Goal: Information Seeking & Learning: Learn about a topic

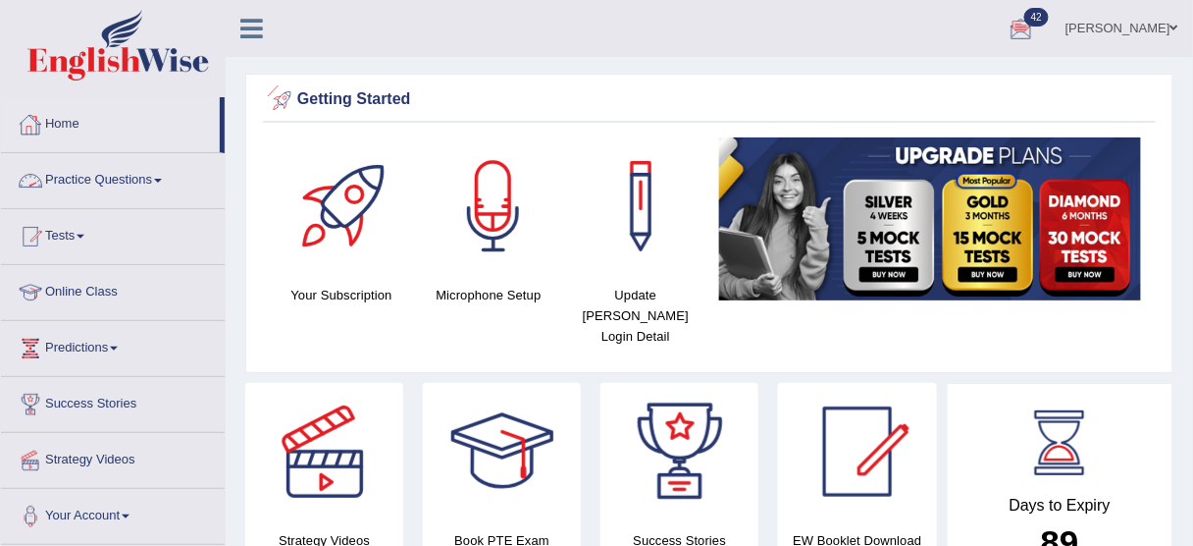
click at [173, 187] on link "Practice Questions" at bounding box center [113, 177] width 224 height 49
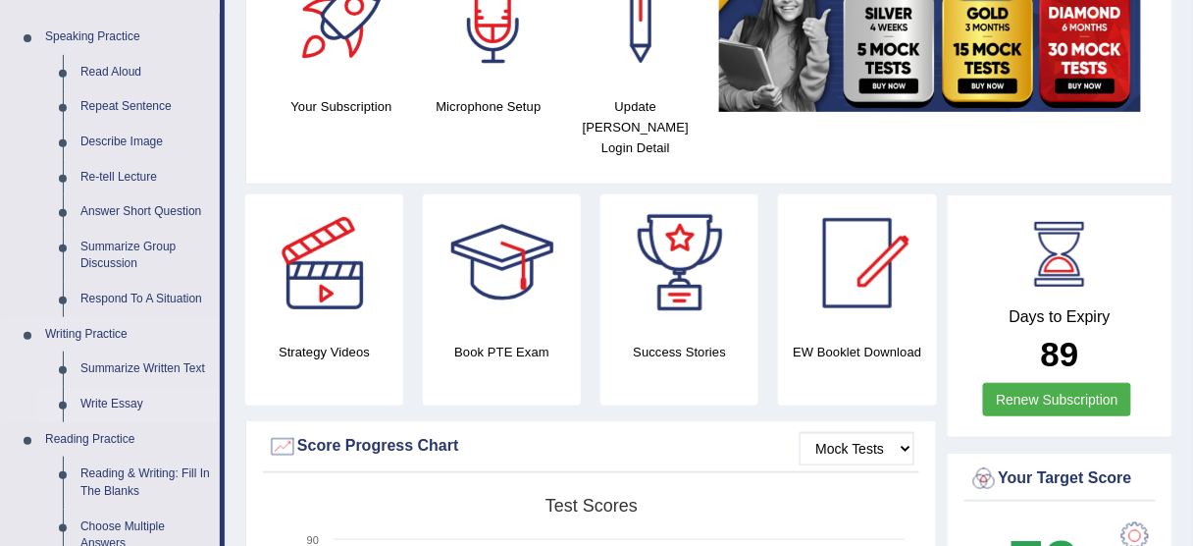
scroll to position [189, 0]
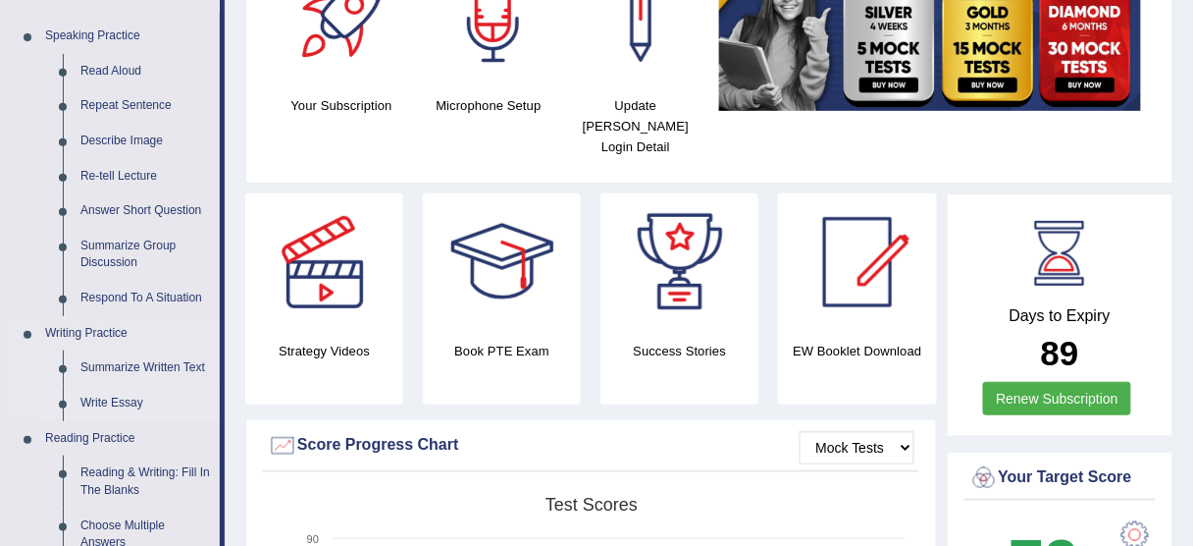
click at [135, 402] on link "Write Essay" at bounding box center [146, 403] width 148 height 35
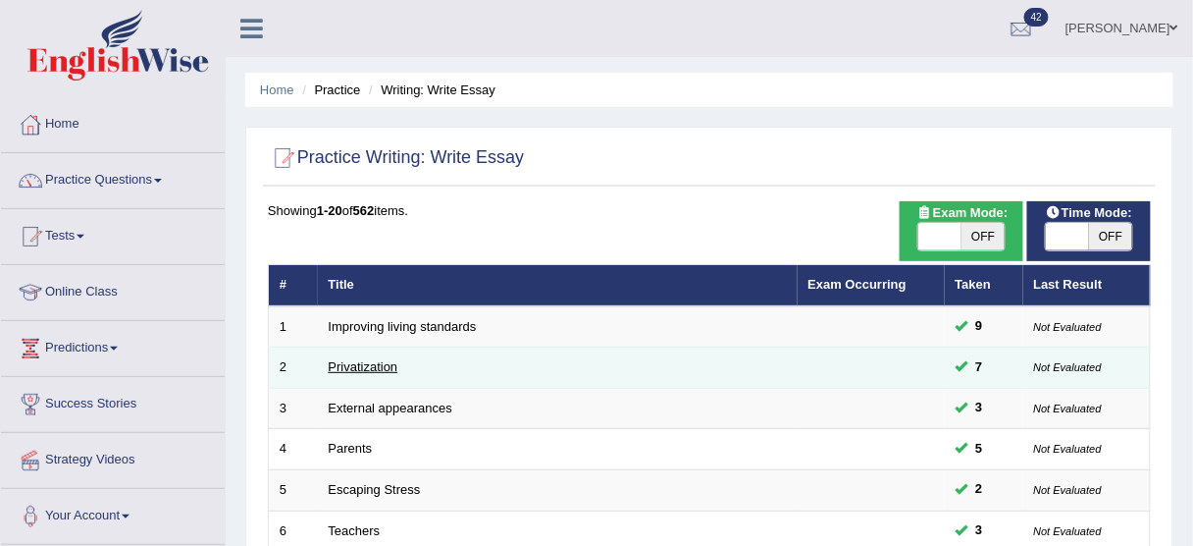
click at [352, 365] on link "Privatization" at bounding box center [364, 366] width 70 height 15
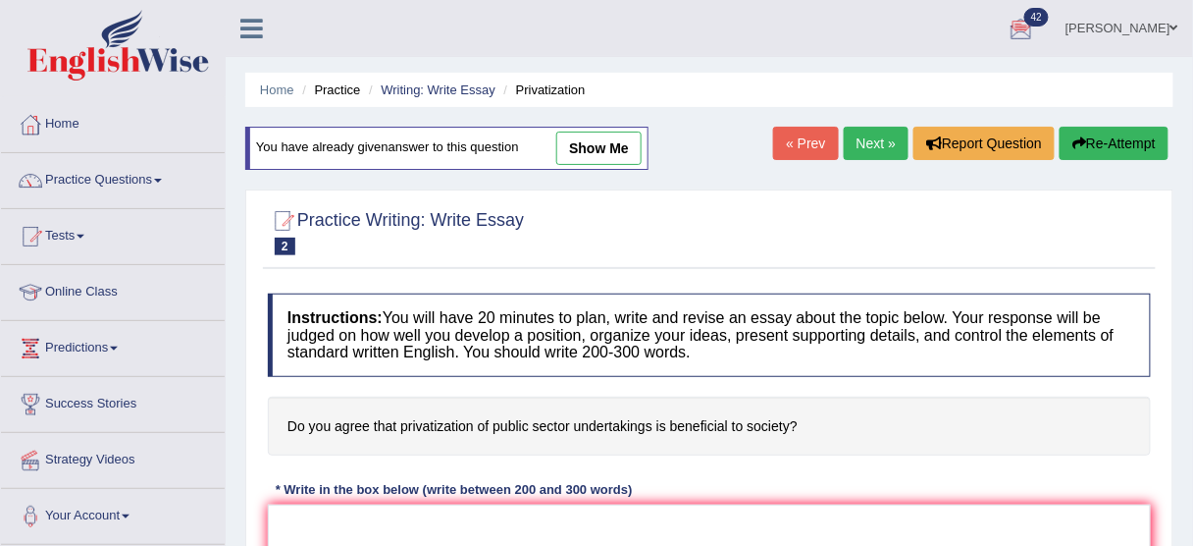
click at [864, 135] on link "Next »" at bounding box center [876, 143] width 65 height 33
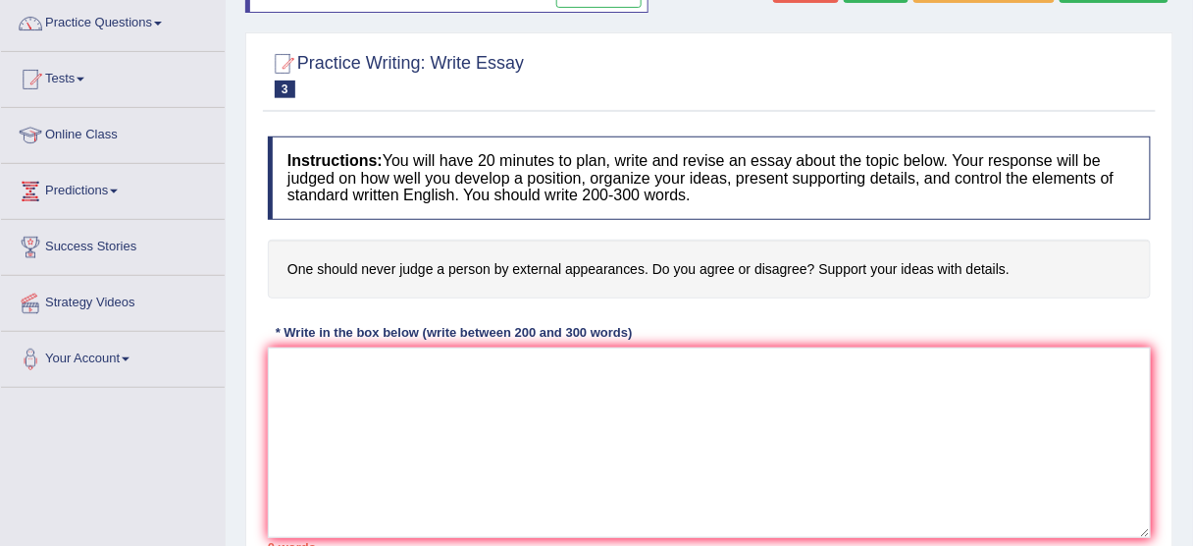
scroll to position [11, 0]
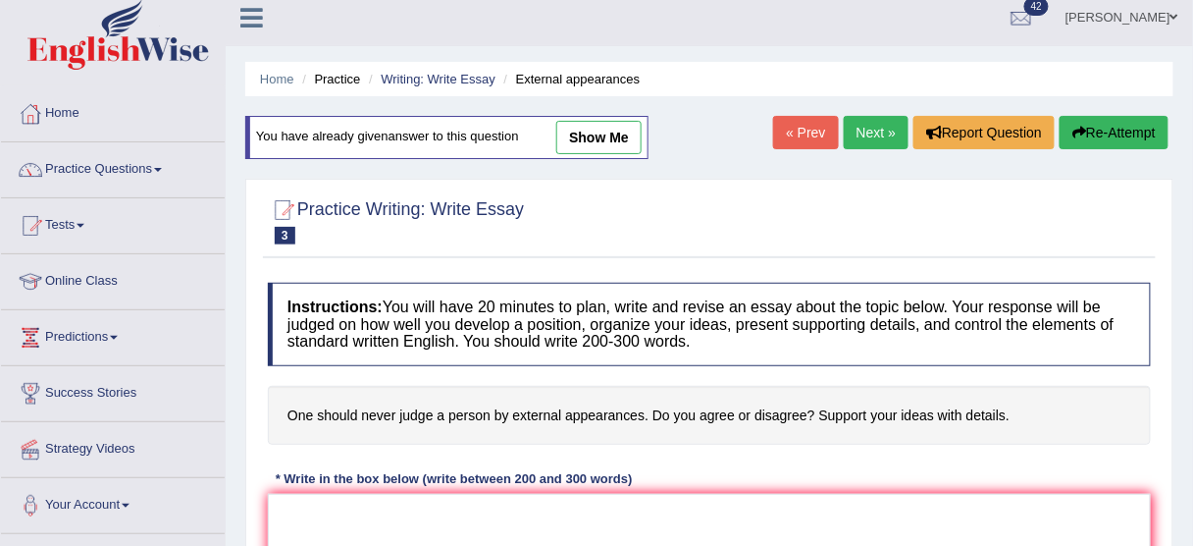
click at [856, 116] on link "Next »" at bounding box center [876, 132] width 65 height 33
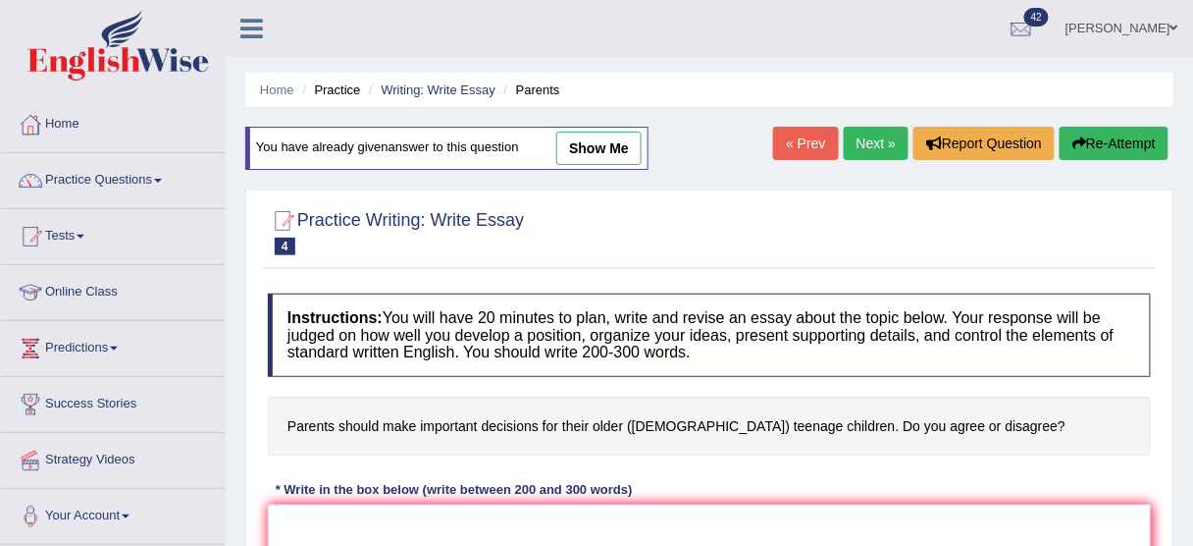
click at [857, 142] on link "Next »" at bounding box center [876, 143] width 65 height 33
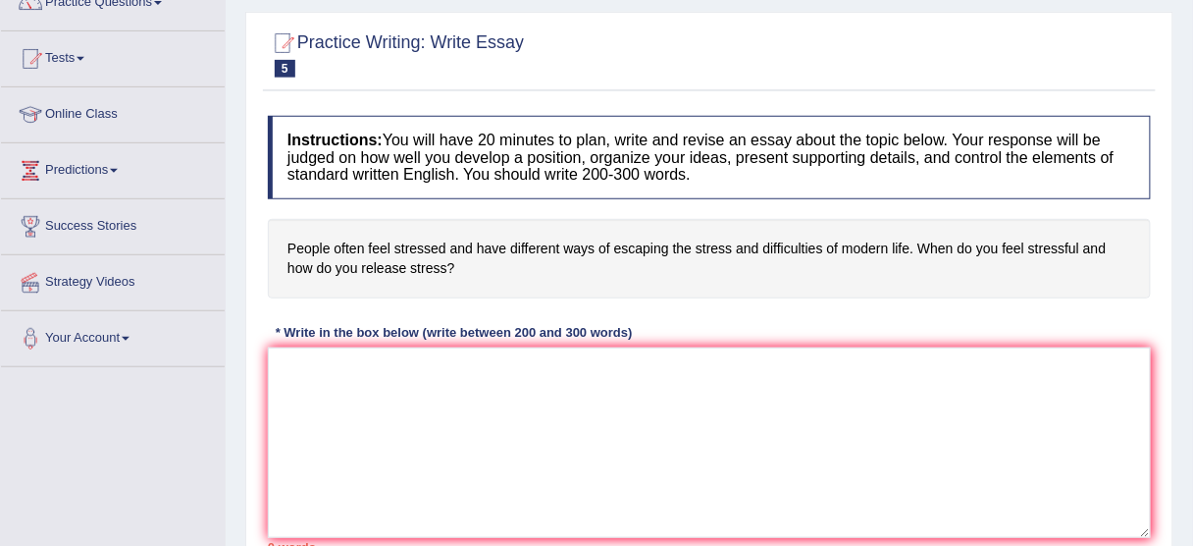
scroll to position [188, 0]
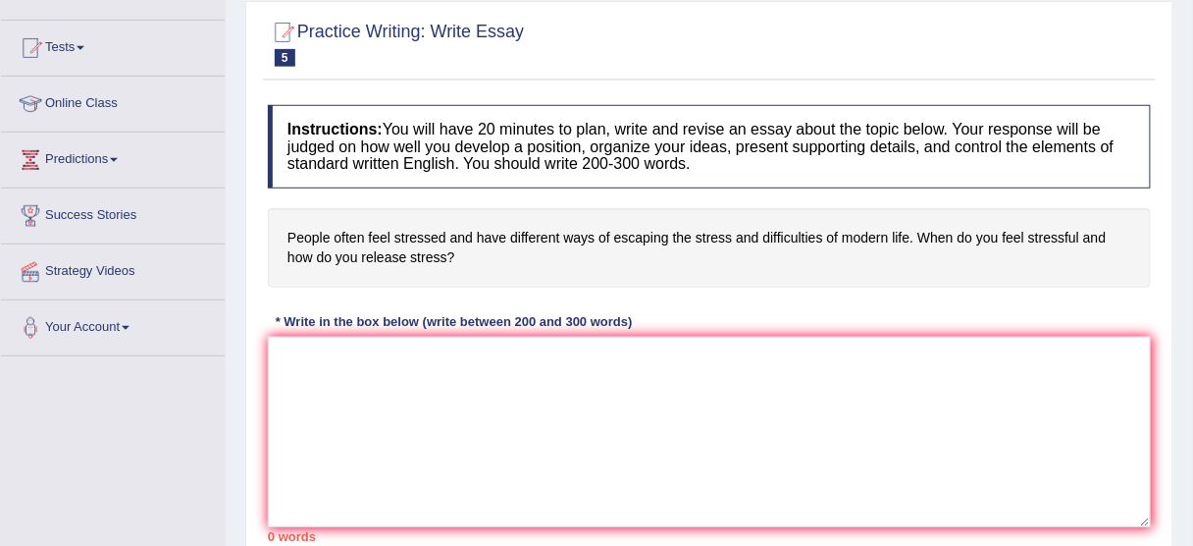
click at [359, 71] on div at bounding box center [709, 43] width 883 height 60
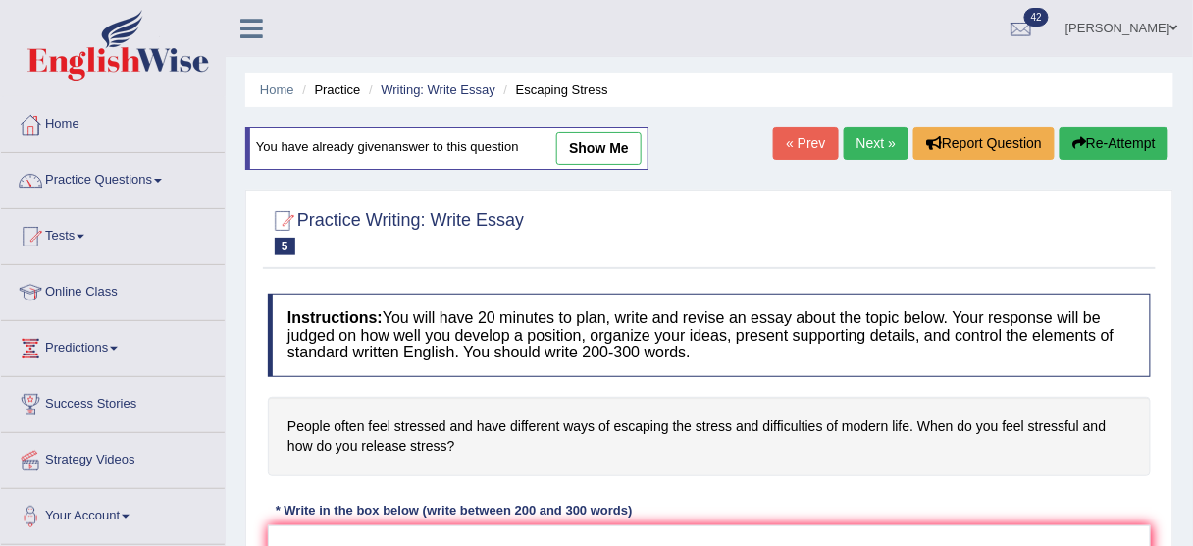
scroll to position [79, 0]
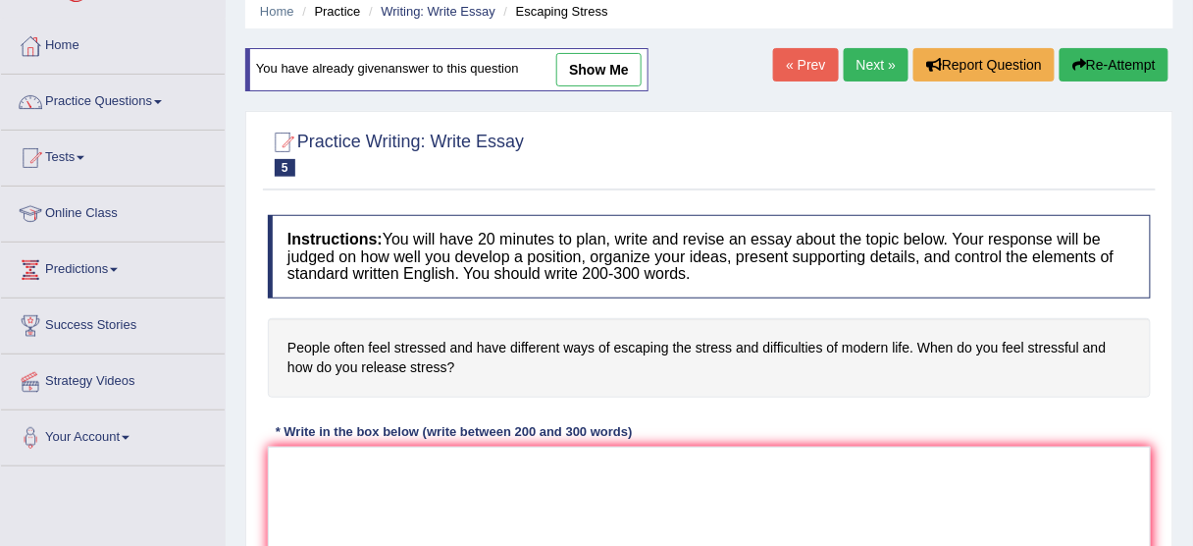
click at [816, 71] on link "« Prev" at bounding box center [805, 64] width 65 height 33
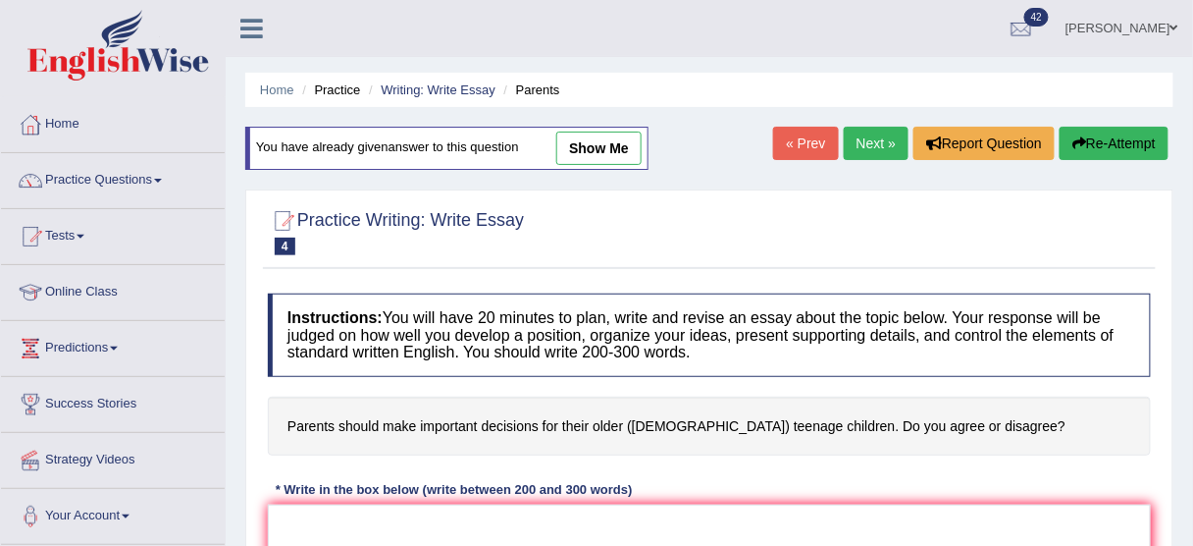
click at [866, 138] on link "Next »" at bounding box center [876, 143] width 65 height 33
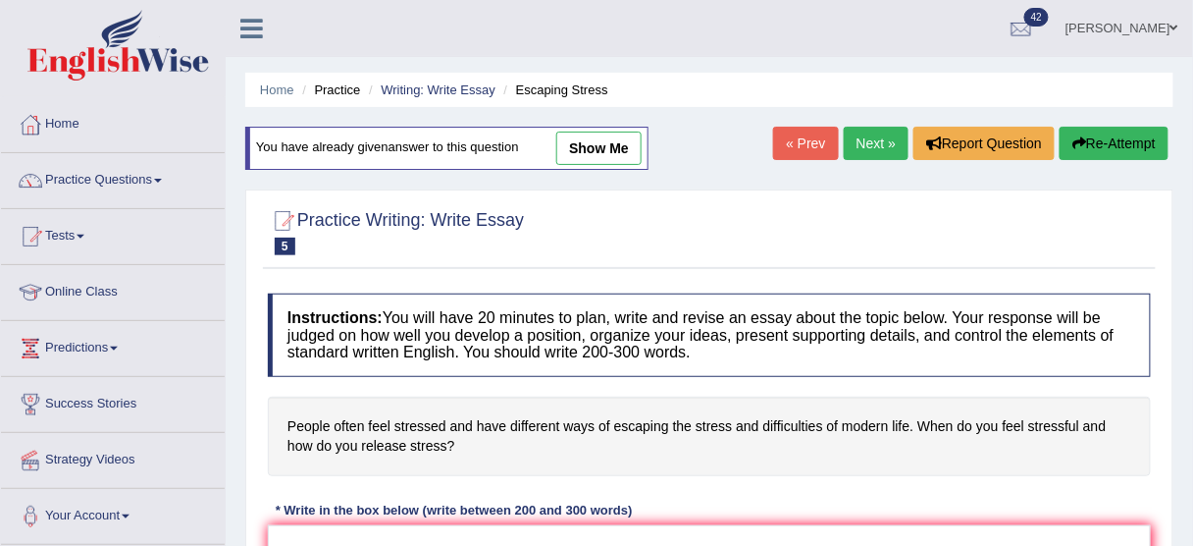
click at [858, 148] on link "Next »" at bounding box center [876, 143] width 65 height 33
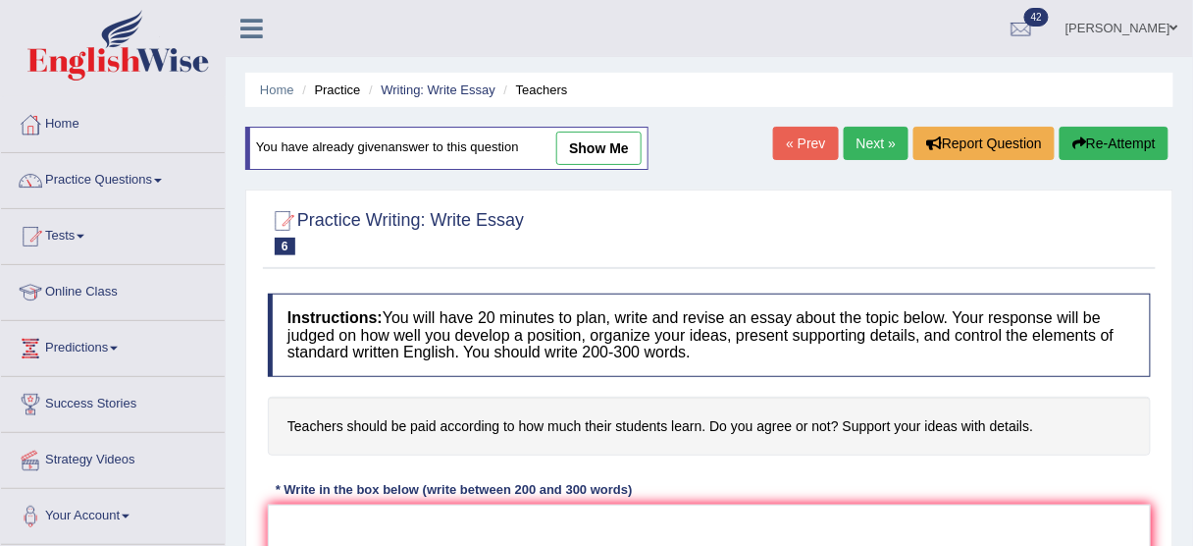
click at [859, 156] on link "Next »" at bounding box center [876, 143] width 65 height 33
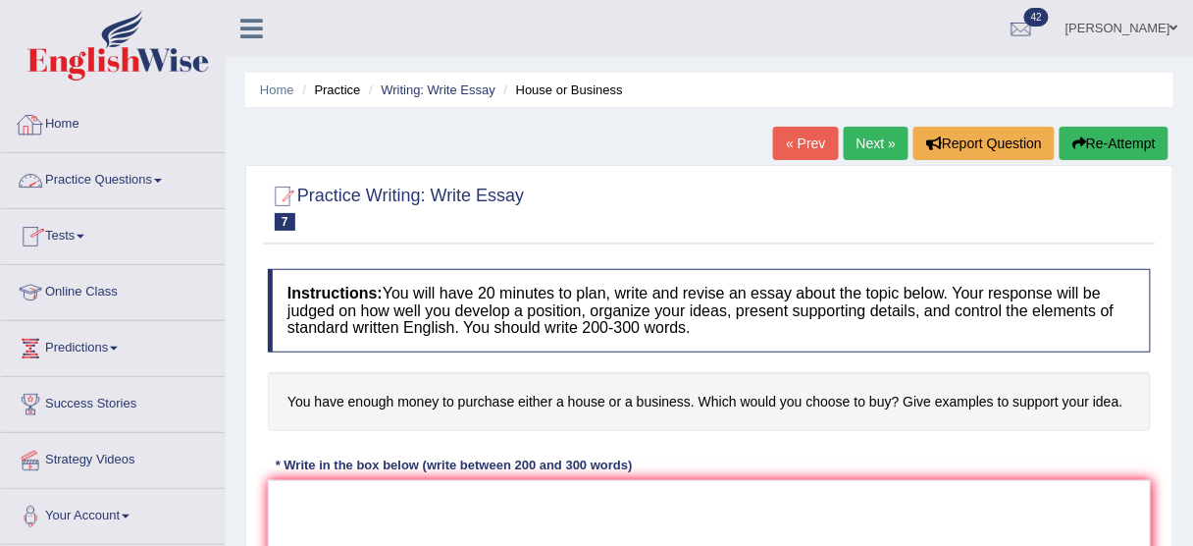
click at [126, 170] on link "Practice Questions" at bounding box center [113, 177] width 224 height 49
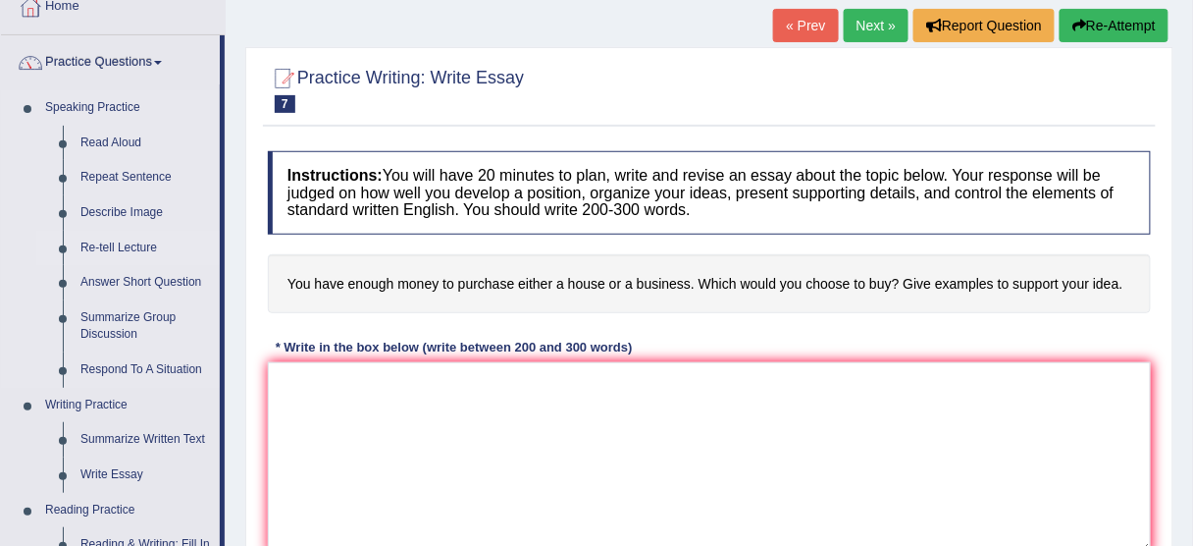
scroll to position [393, 0]
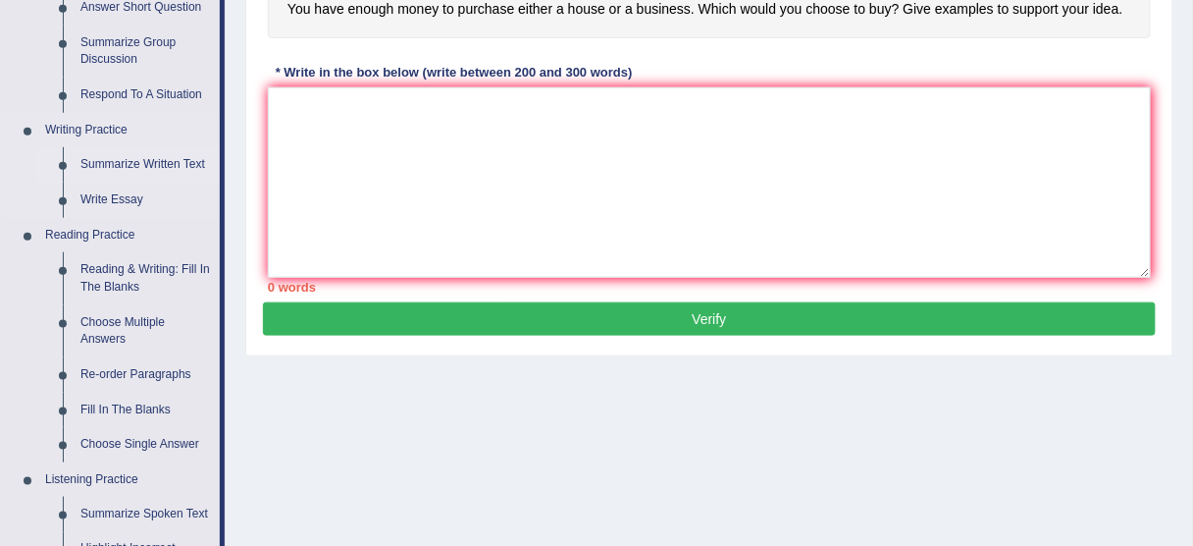
click at [124, 167] on link "Summarize Written Text" at bounding box center [146, 164] width 148 height 35
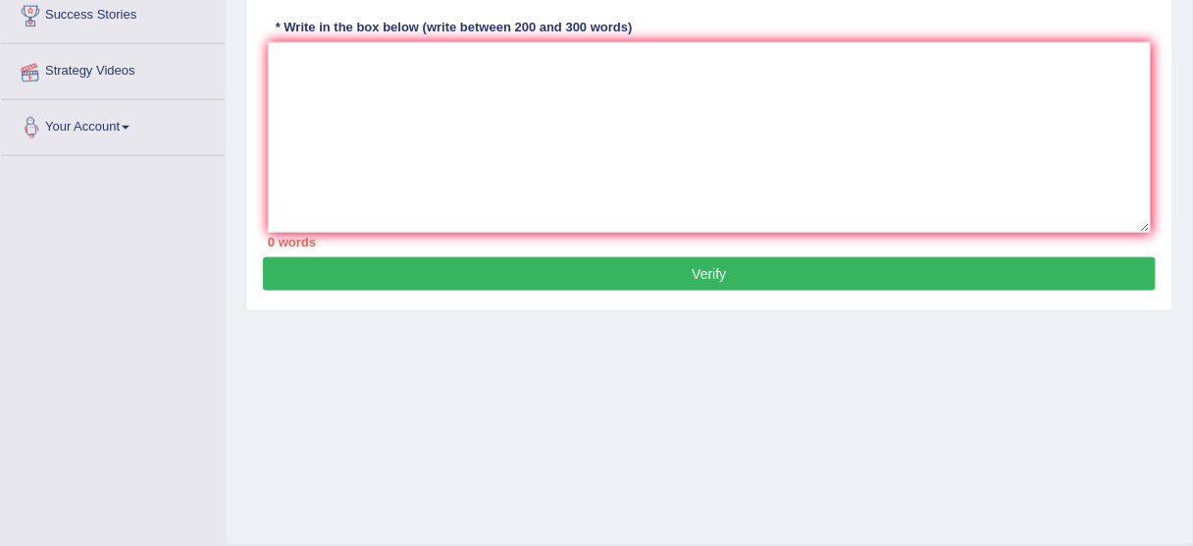
scroll to position [485, 0]
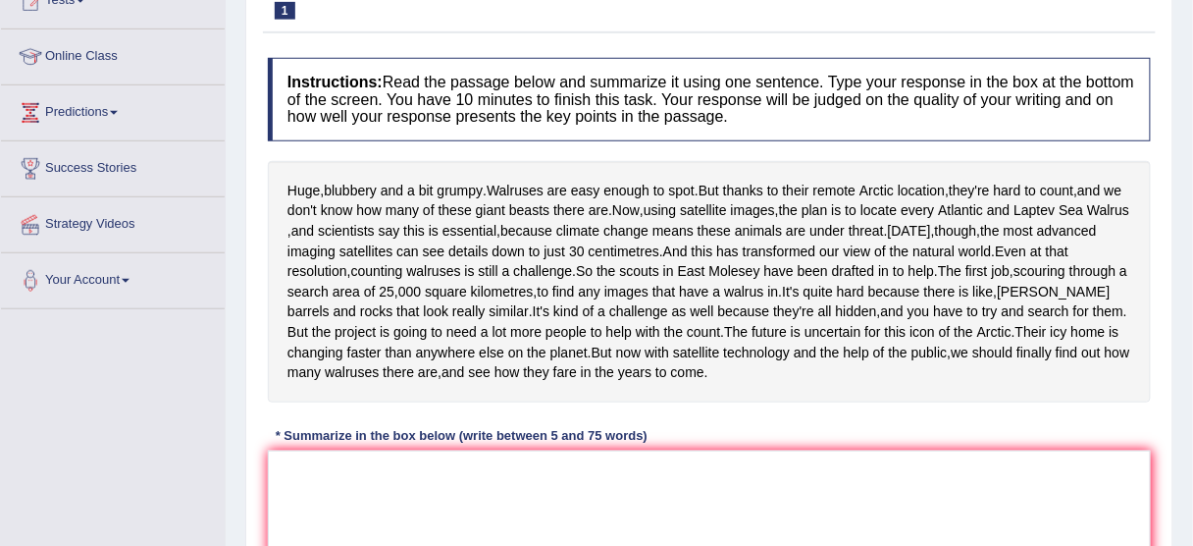
scroll to position [471, 0]
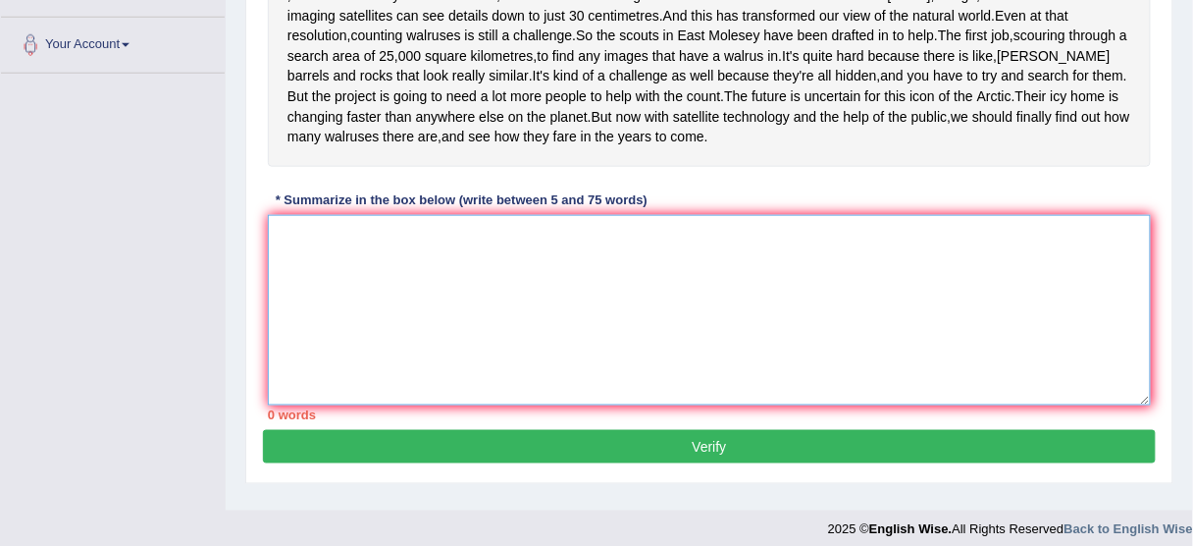
click at [552, 382] on textarea at bounding box center [709, 310] width 883 height 190
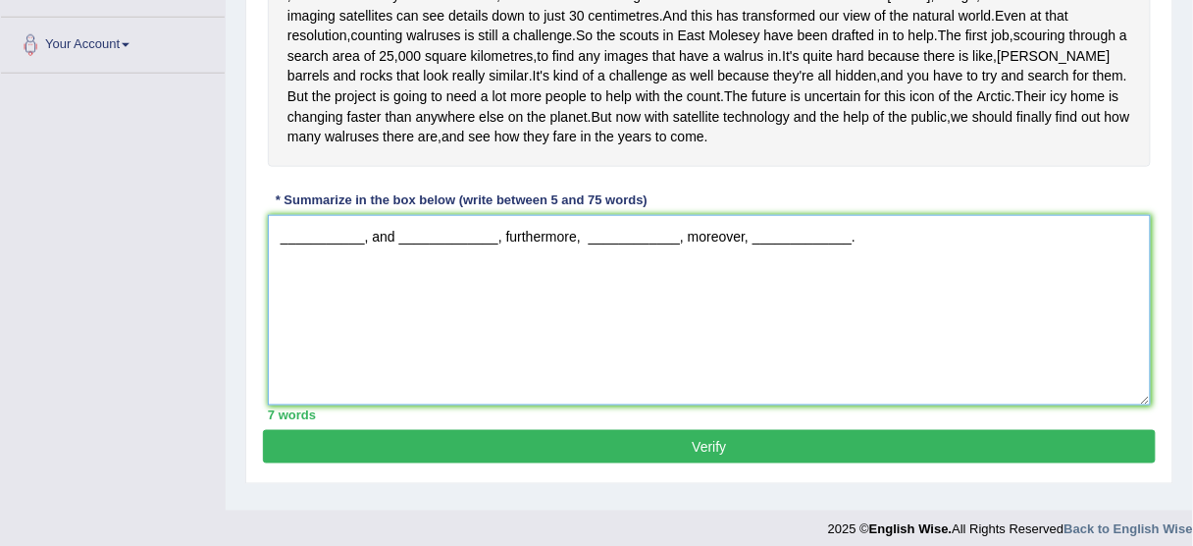
click at [354, 313] on textarea "___________, and _____________, furthermore, ____________, moreover, __________…" at bounding box center [709, 310] width 883 height 190
click at [411, 315] on textarea "___________, and _____________, furthermore, ____________, moreover, __________…" at bounding box center [709, 310] width 883 height 190
click at [613, 321] on textarea "___________, and _____________, furthermore, ____________, moreover, __________…" at bounding box center [709, 310] width 883 height 190
click at [769, 317] on textarea "___________, and _____________, furthermore, ____________, moreover, __________…" at bounding box center [709, 310] width 883 height 190
drag, startPoint x: 866, startPoint y: 308, endPoint x: 249, endPoint y: 308, distance: 617.2
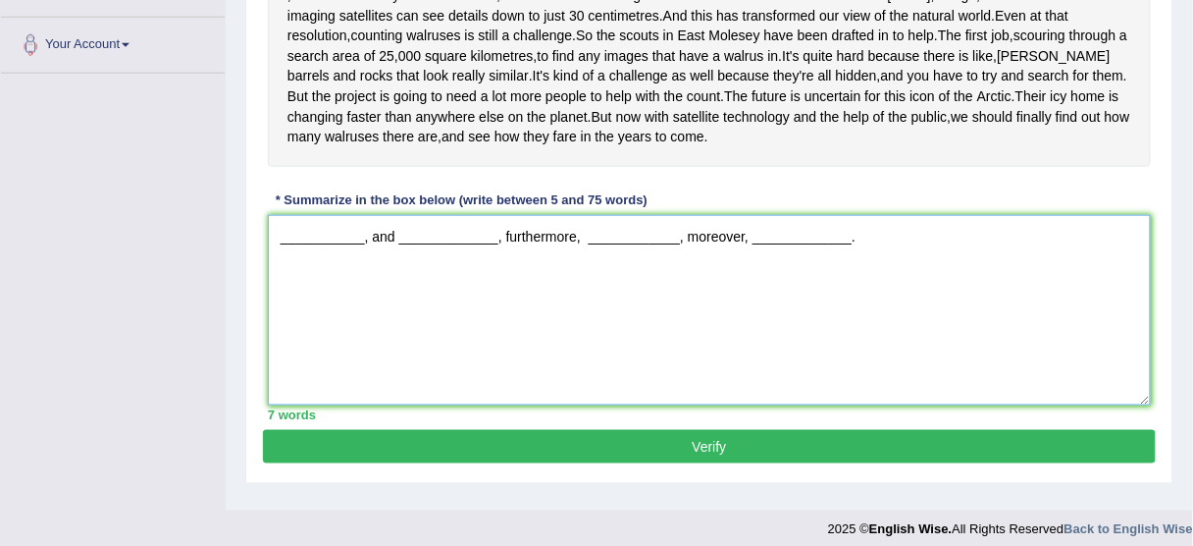
click at [249, 308] on div "Practice Writing: Summarize Written Text 1 Walruses Instructions: Read the pass…" at bounding box center [709, 100] width 928 height 765
type textarea "___________, and _____________, furthermore, ____________, moreover, __________…"
click at [682, 307] on textarea "___________, and _____________, furthermore, ____________, moreover, __________…" at bounding box center [709, 310] width 883 height 190
click at [682, 308] on textarea "___________, and _____________, furthermore, ____________, moreover, __________…" at bounding box center [709, 310] width 883 height 190
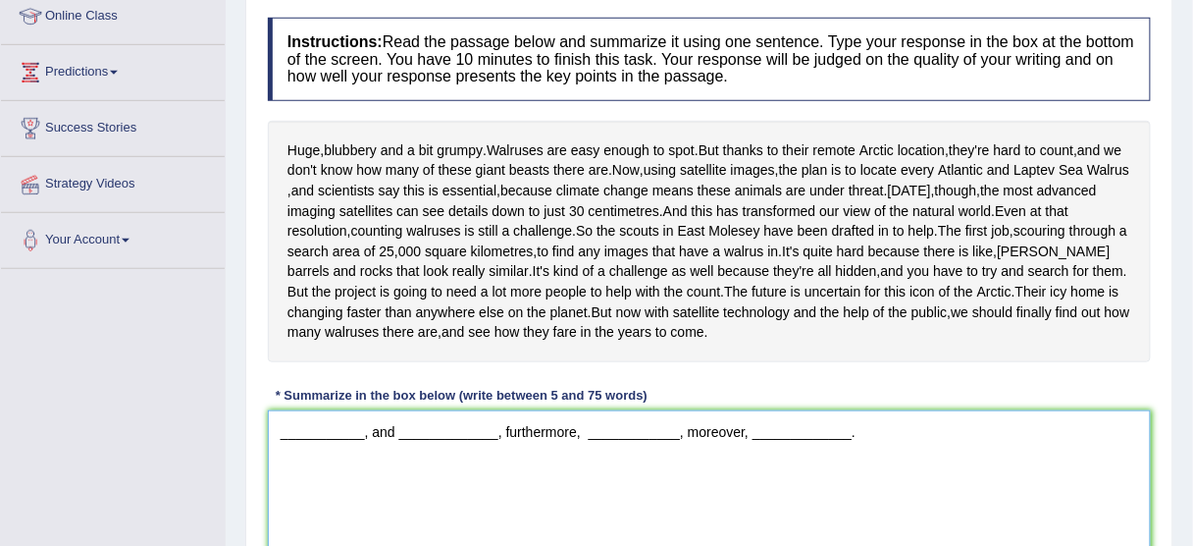
scroll to position [0, 0]
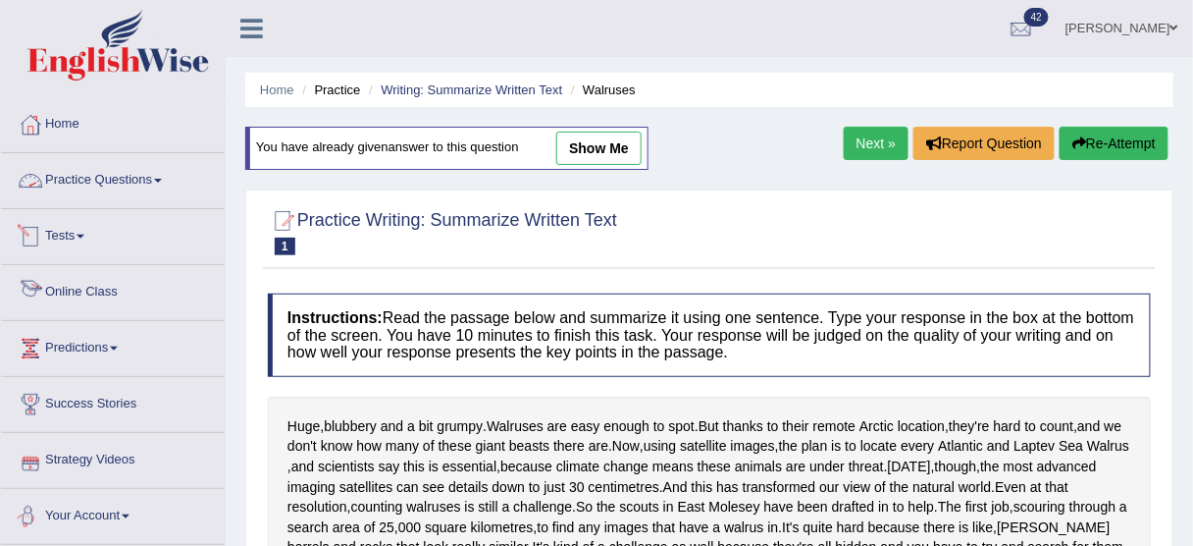
click at [143, 173] on link "Practice Questions" at bounding box center [113, 177] width 224 height 49
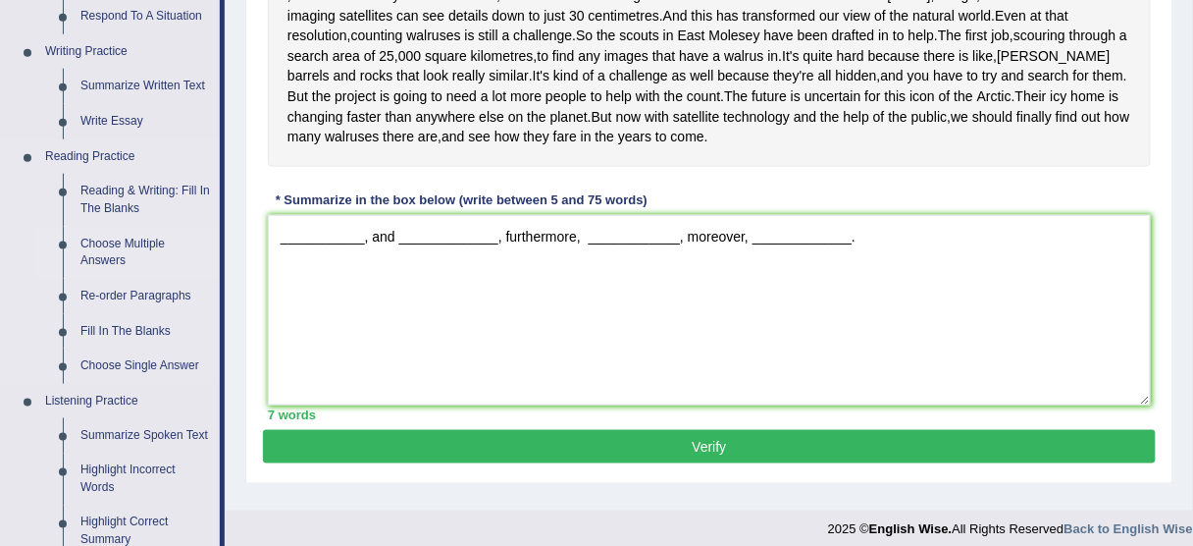
scroll to position [550, 0]
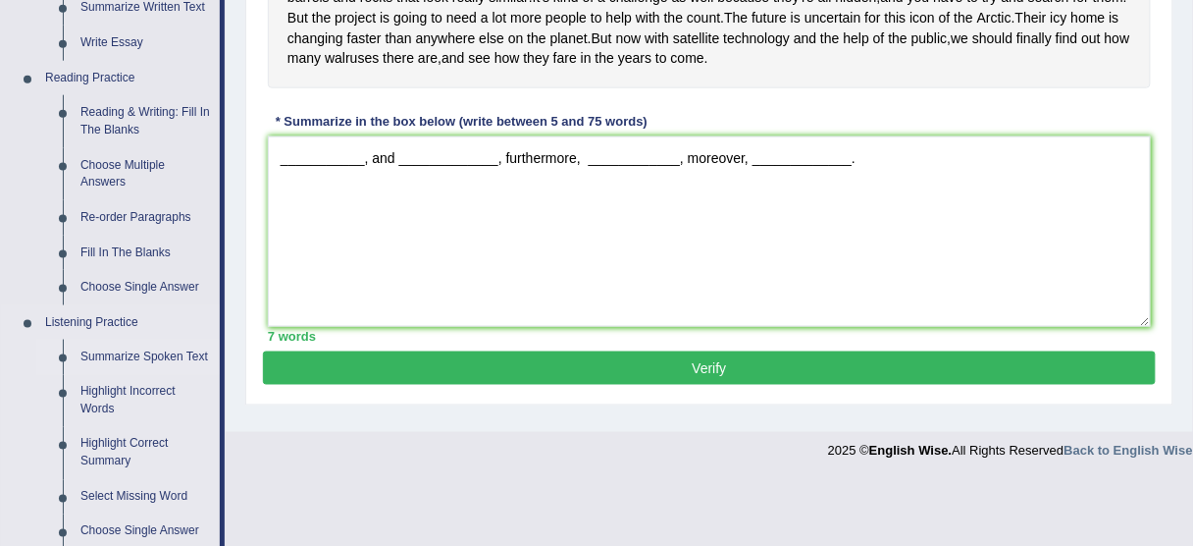
click at [127, 360] on link "Summarize Spoken Text" at bounding box center [146, 357] width 148 height 35
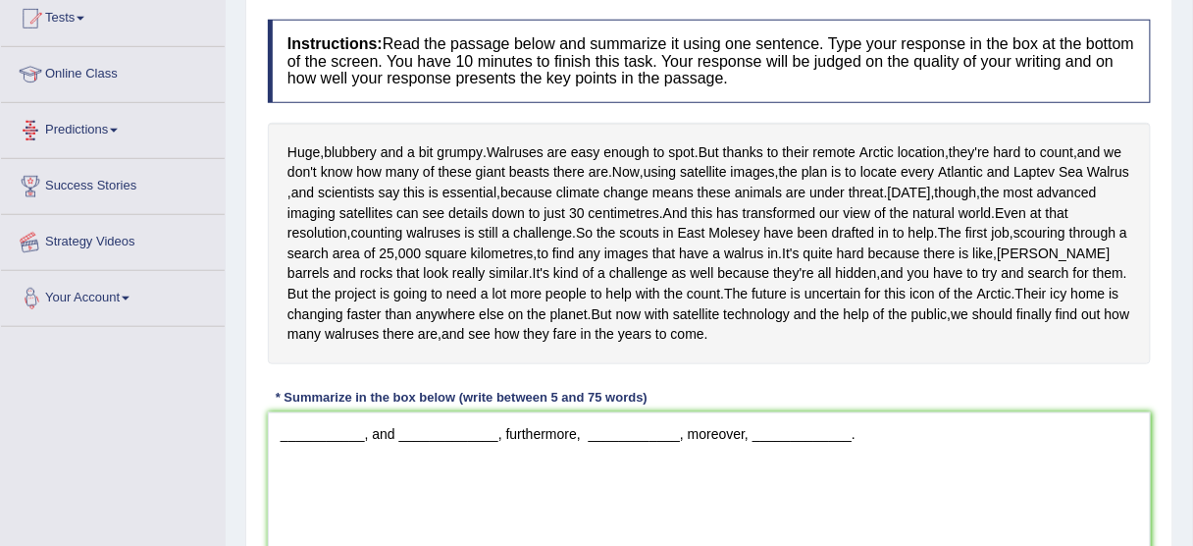
scroll to position [444, 0]
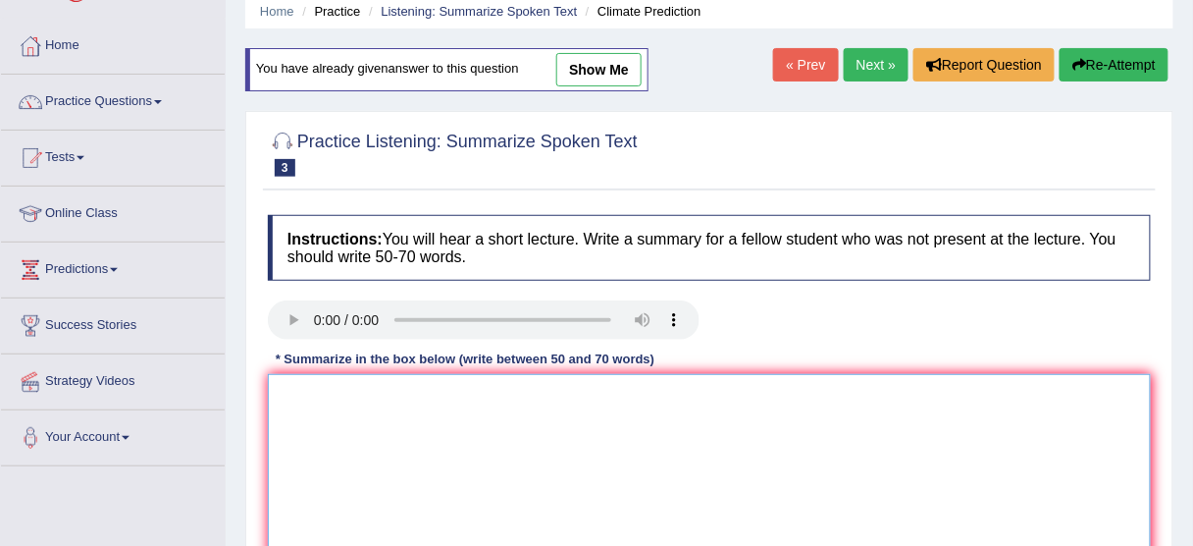
click at [369, 392] on textarea at bounding box center [709, 469] width 883 height 190
